Goal: Information Seeking & Learning: Learn about a topic

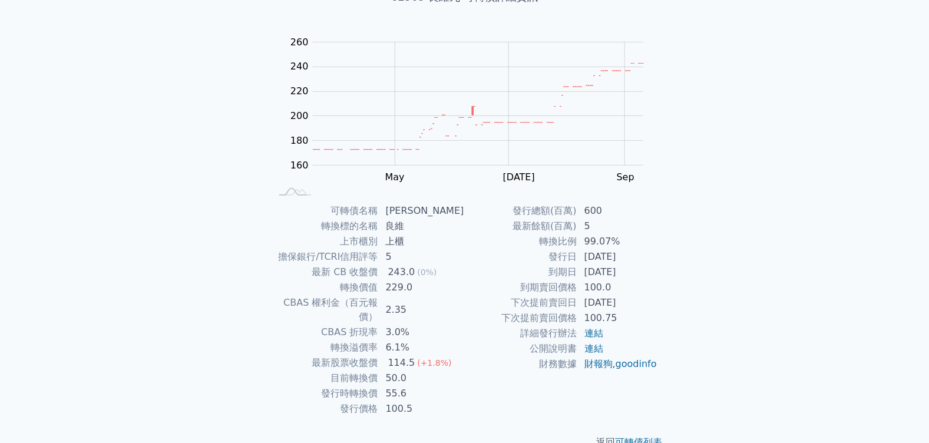
scroll to position [102, 0]
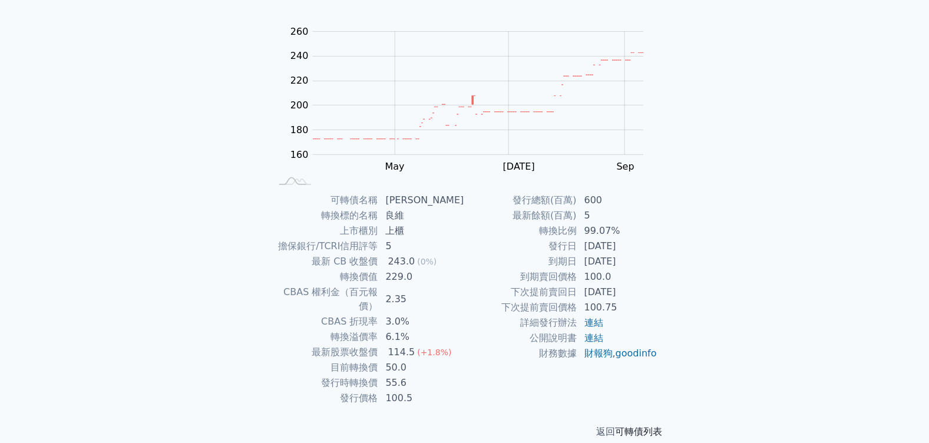
click at [646, 426] on link "可轉債列表" at bounding box center [638, 431] width 47 height 11
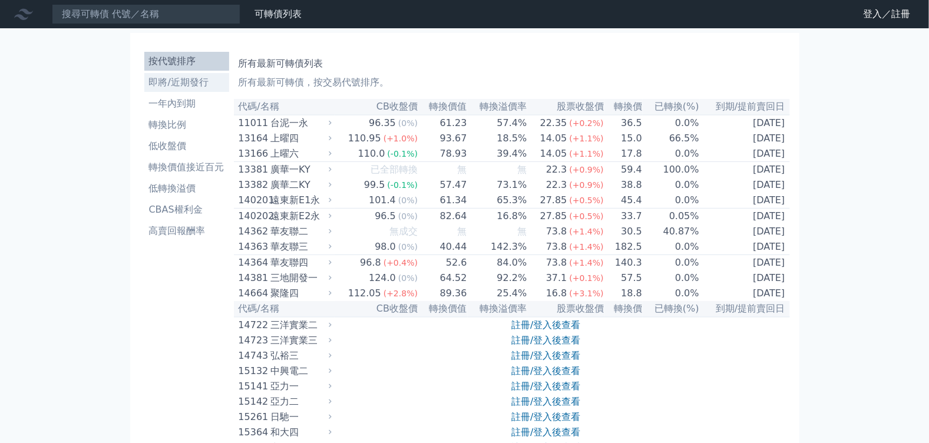
click at [204, 81] on li "即將/近期發行" at bounding box center [186, 82] width 85 height 14
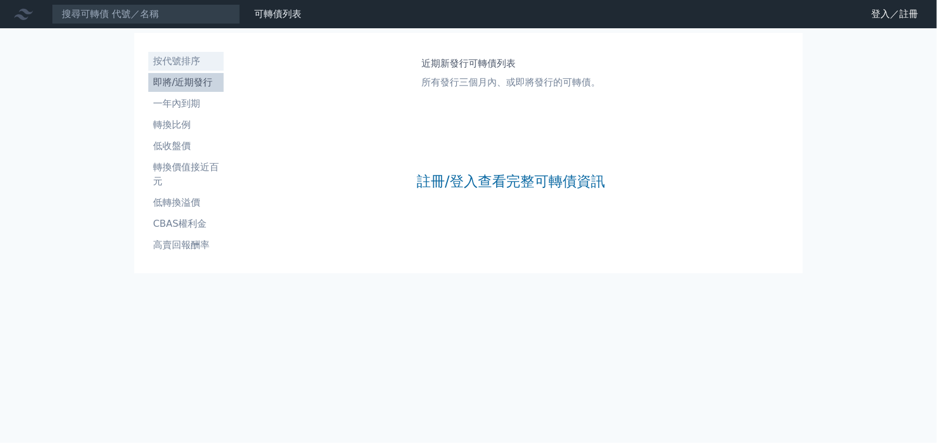
click at [167, 57] on li "按代號排序" at bounding box center [185, 61] width 75 height 14
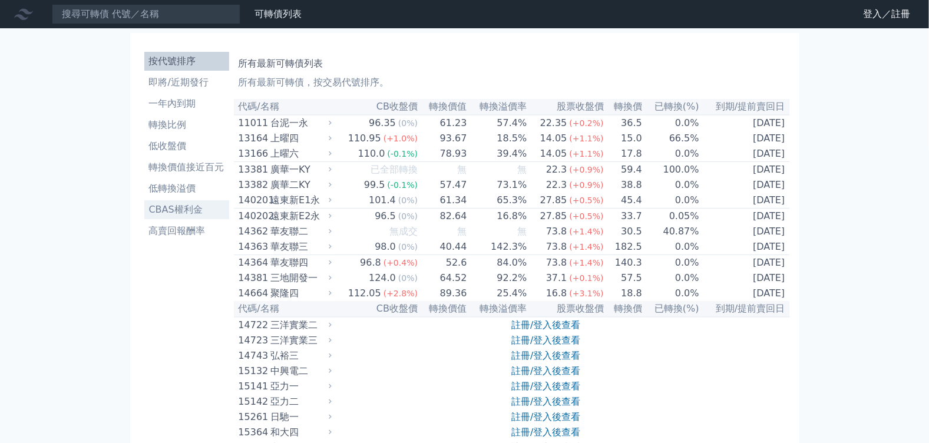
click at [197, 207] on li "CBAS權利金" at bounding box center [186, 210] width 85 height 14
